Goal: Task Accomplishment & Management: Use online tool/utility

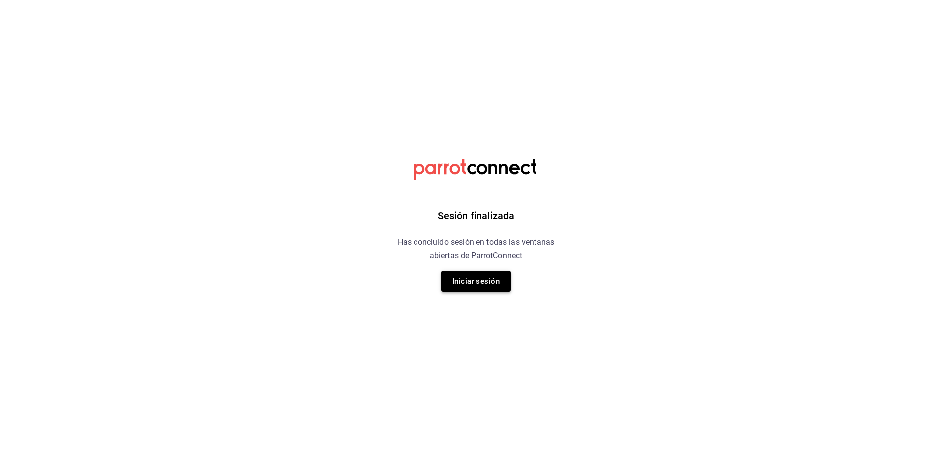
click at [503, 285] on button "Iniciar sesión" at bounding box center [475, 281] width 69 height 21
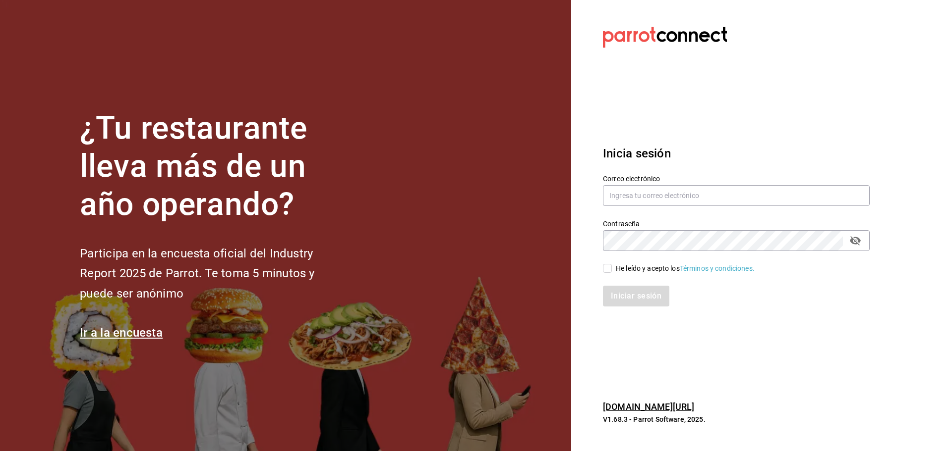
click at [651, 185] on div "Correo electrónico" at bounding box center [736, 190] width 267 height 33
click at [652, 191] on input "text" at bounding box center [736, 195] width 267 height 21
type input "FACTURASWRMX@GMAIL.COM"
click at [613, 265] on span "He leído y acepto los Términos y condiciones." at bounding box center [683, 269] width 143 height 10
click at [612, 265] on input "He leído y acepto los Términos y condiciones." at bounding box center [607, 268] width 9 height 9
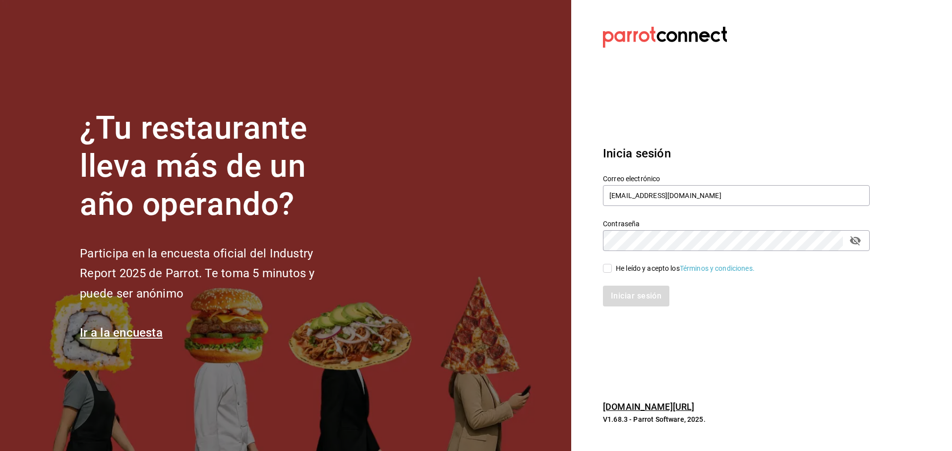
checkbox input "true"
click at [626, 294] on button "Iniciar sesión" at bounding box center [636, 296] width 67 height 21
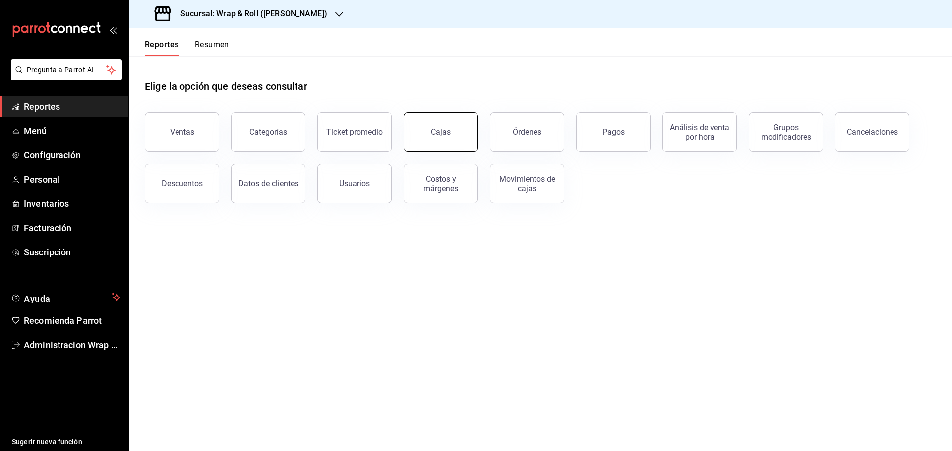
click at [470, 139] on button "Cajas" at bounding box center [440, 133] width 74 height 40
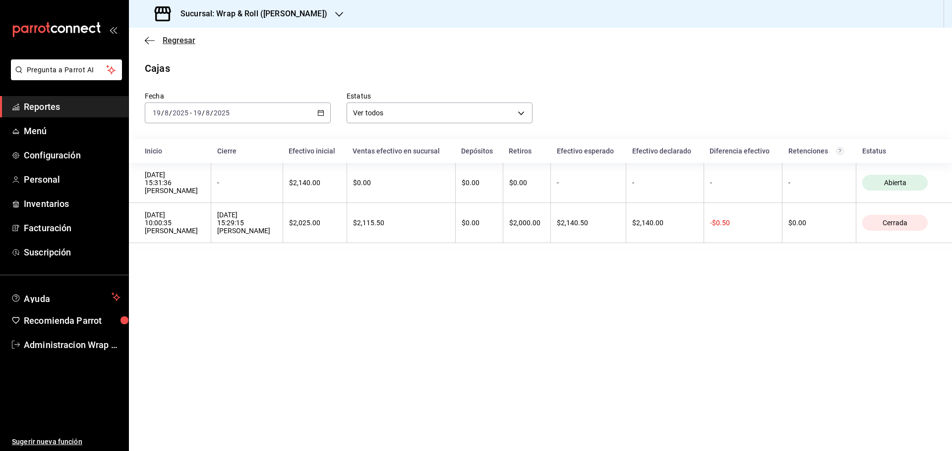
click at [147, 38] on icon "button" at bounding box center [150, 40] width 10 height 9
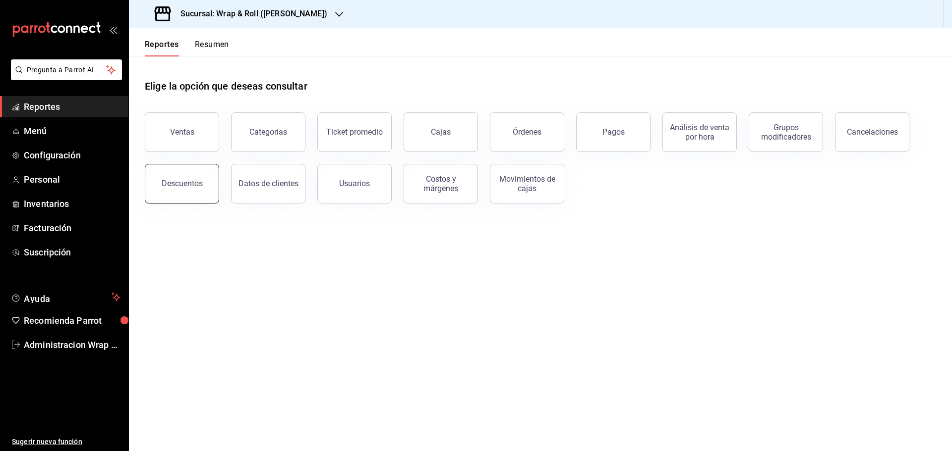
click at [164, 190] on button "Descuentos" at bounding box center [182, 184] width 74 height 40
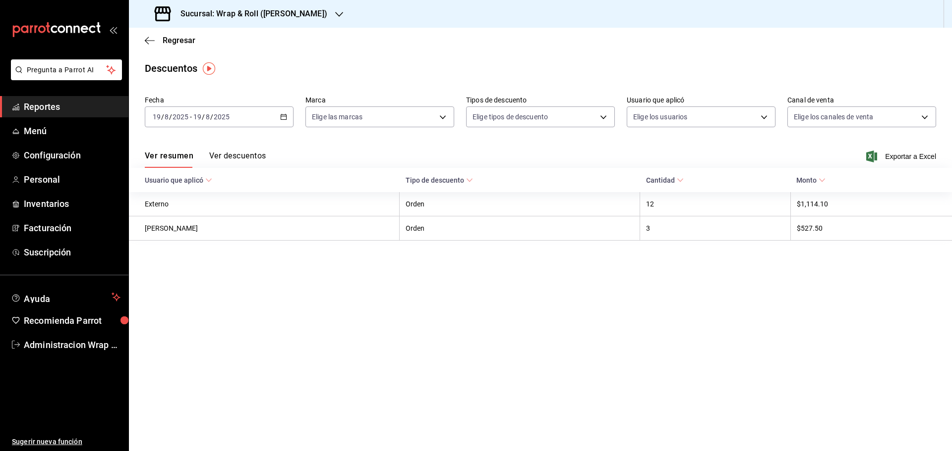
click at [243, 155] on button "Ver descuentos" at bounding box center [237, 159] width 56 height 17
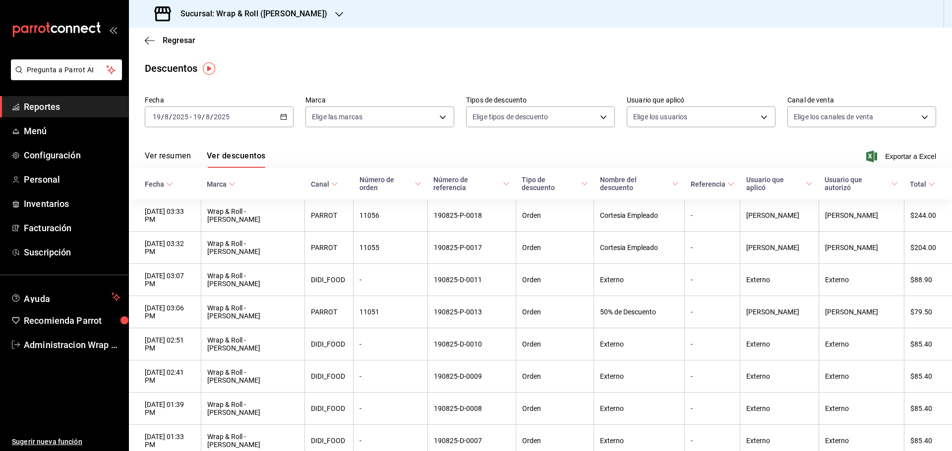
click at [611, 186] on span "Nombre del descuento" at bounding box center [639, 184] width 79 height 16
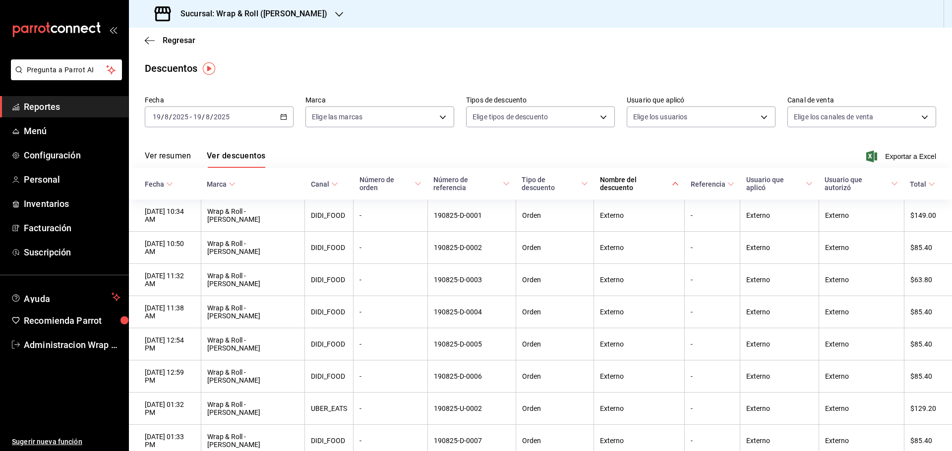
click at [335, 17] on icon "button" at bounding box center [339, 14] width 8 height 8
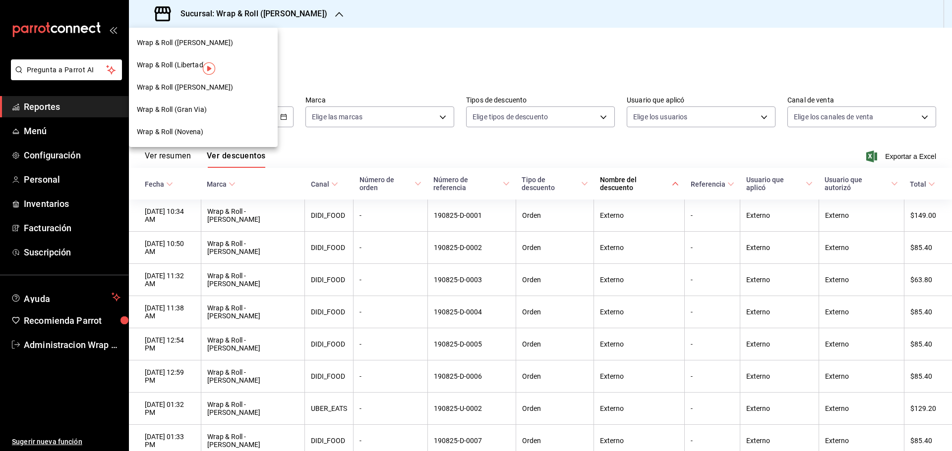
click at [214, 83] on span "Wrap & Roll ([PERSON_NAME])" at bounding box center [185, 87] width 97 height 10
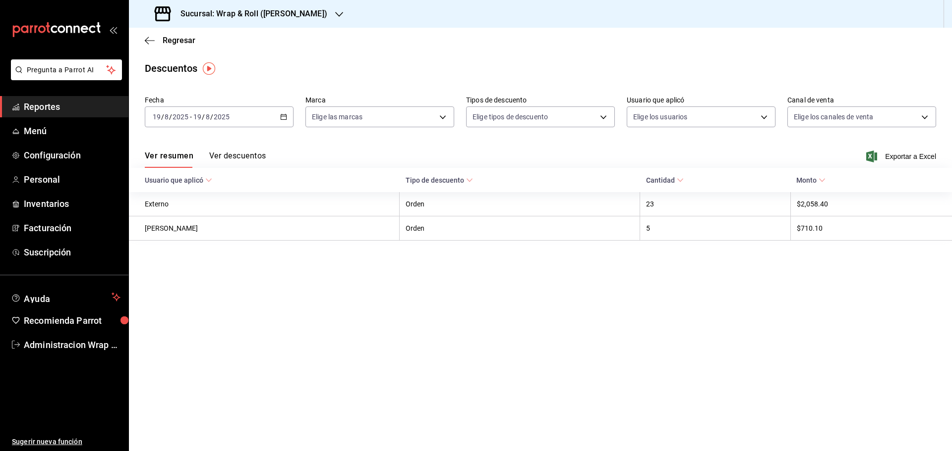
click at [253, 155] on button "Ver descuentos" at bounding box center [237, 159] width 56 height 17
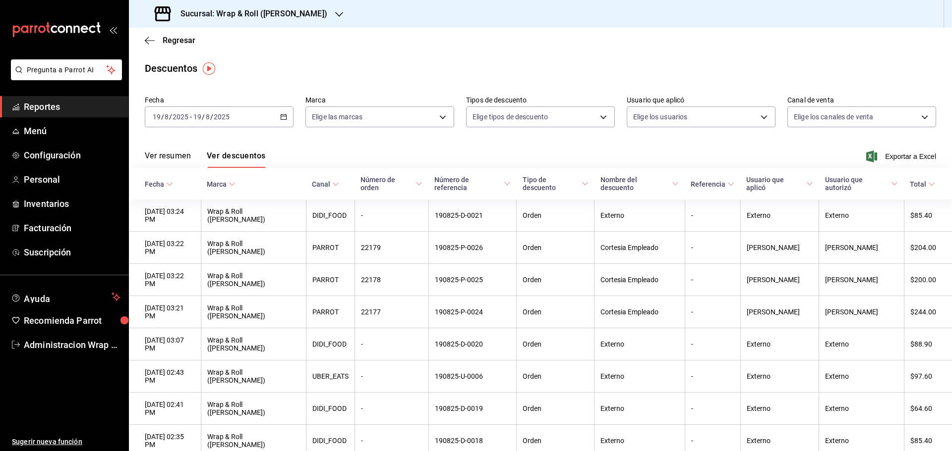
click at [618, 184] on span "Nombre del descuento" at bounding box center [639, 184] width 78 height 16
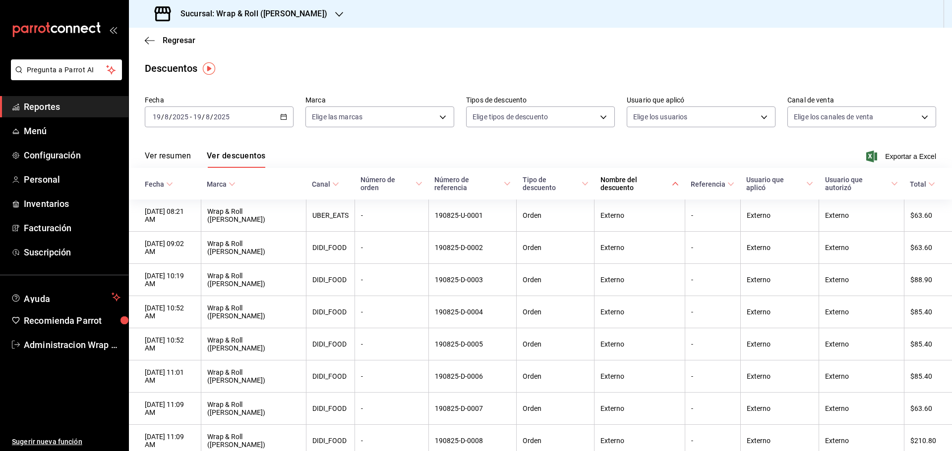
click at [335, 11] on icon "button" at bounding box center [339, 14] width 8 height 8
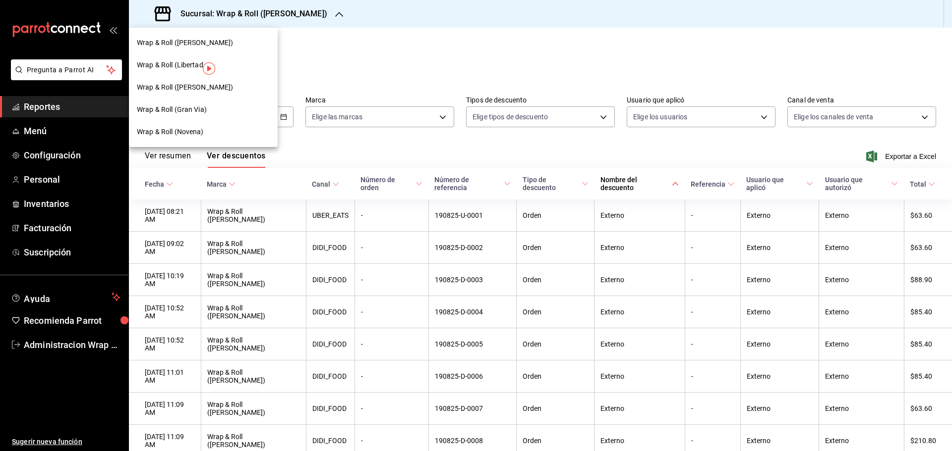
click at [189, 113] on span "Wrap & Roll (Gran Via)" at bounding box center [172, 110] width 70 height 10
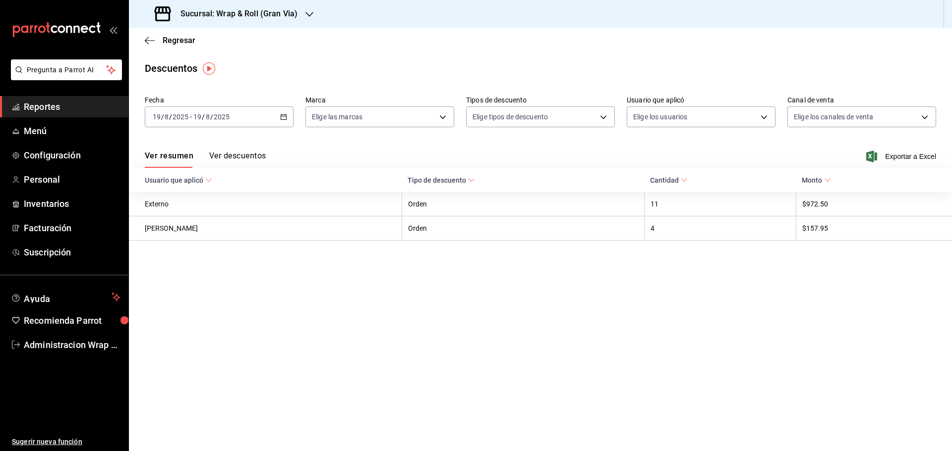
click at [229, 152] on button "Ver descuentos" at bounding box center [237, 159] width 56 height 17
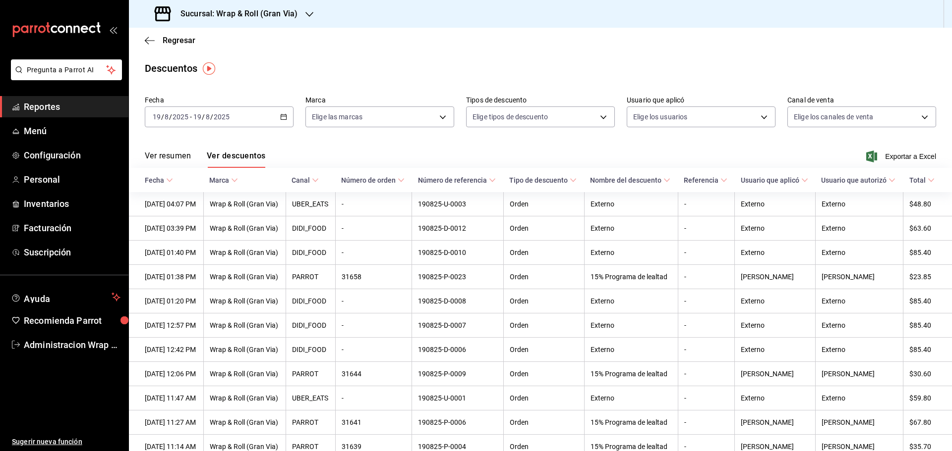
click at [607, 176] on span "Nombre del descuento" at bounding box center [630, 180] width 80 height 8
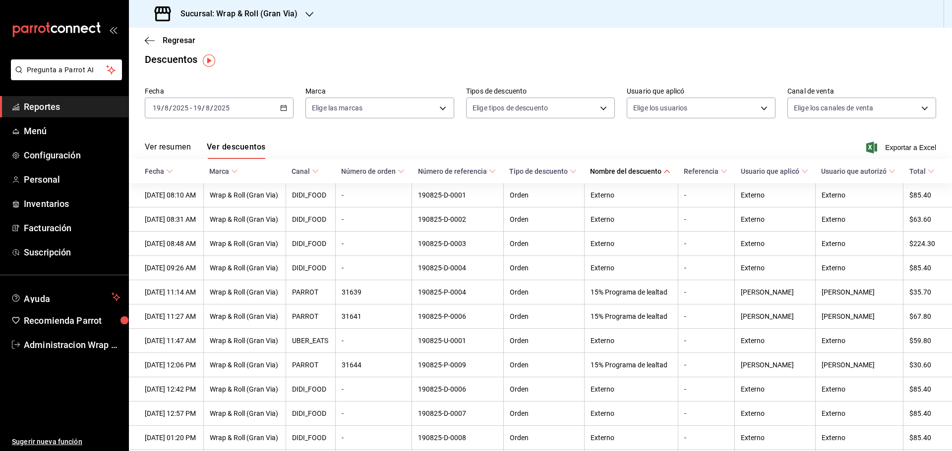
scroll to position [8, 0]
click at [306, 16] on icon "button" at bounding box center [309, 14] width 8 height 8
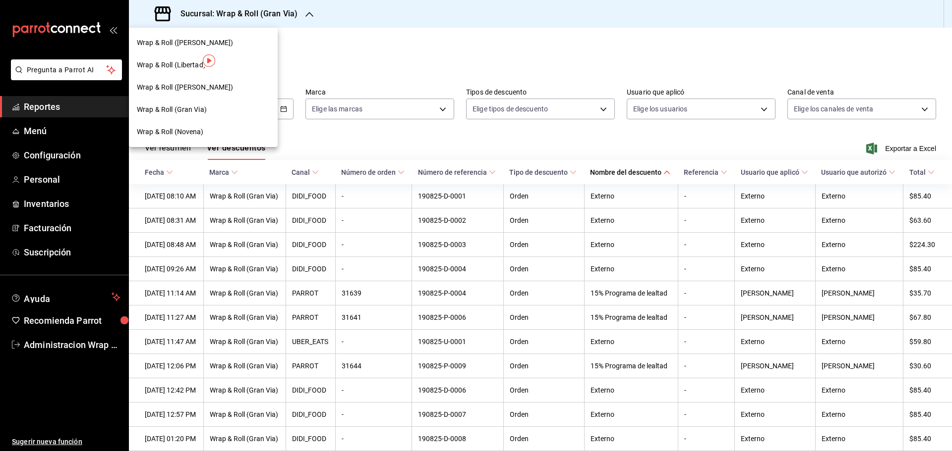
click at [176, 124] on div "Wrap & Roll (Novena)" at bounding box center [203, 132] width 149 height 22
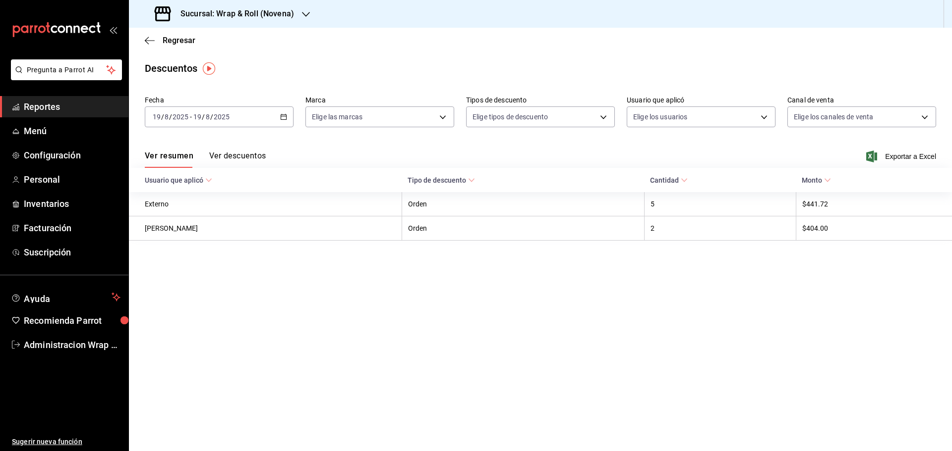
click at [227, 157] on button "Ver descuentos" at bounding box center [237, 159] width 56 height 17
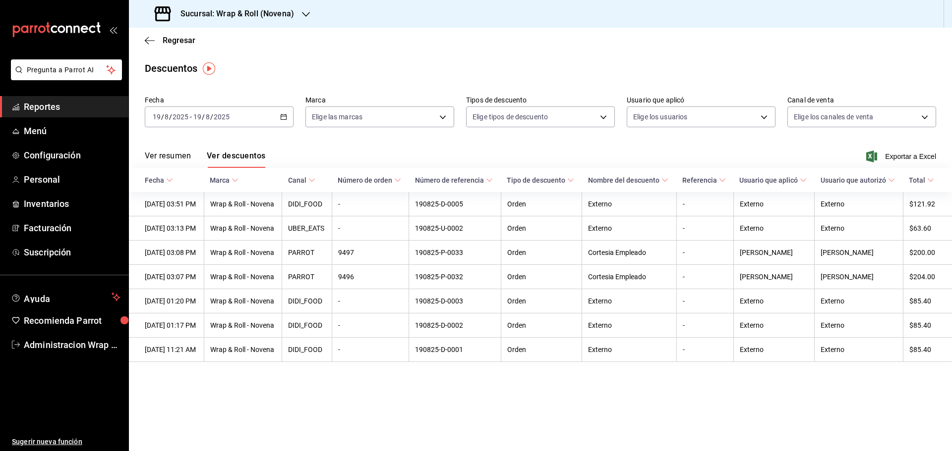
click at [600, 180] on span "Nombre del descuento" at bounding box center [628, 180] width 80 height 8
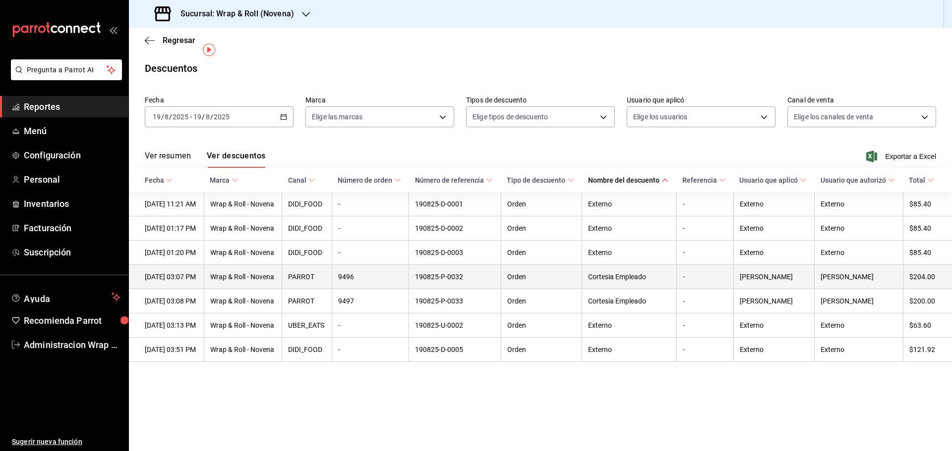
scroll to position [21, 0]
